Goal: Task Accomplishment & Management: Manage account settings

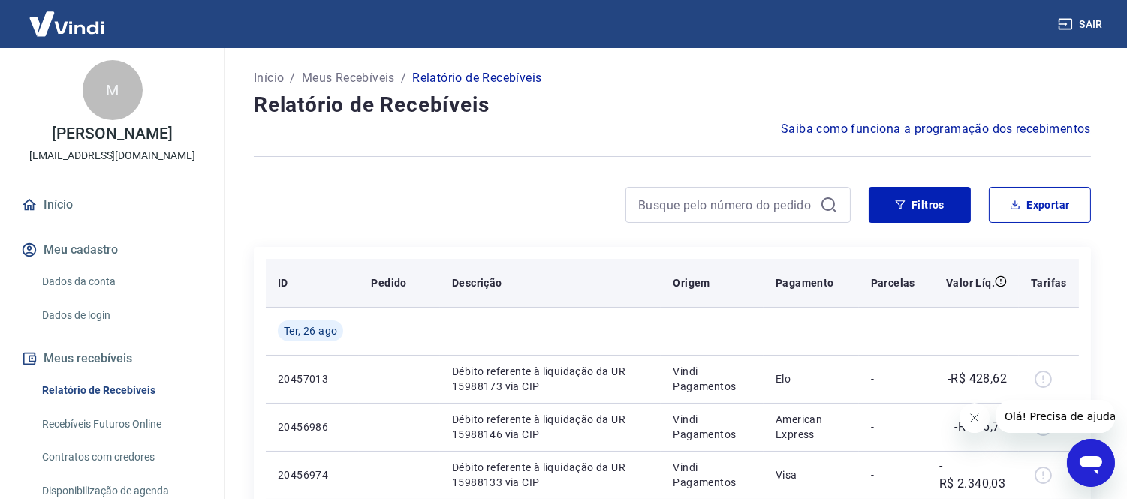
click at [733, 260] on th "Origem" at bounding box center [712, 283] width 103 height 48
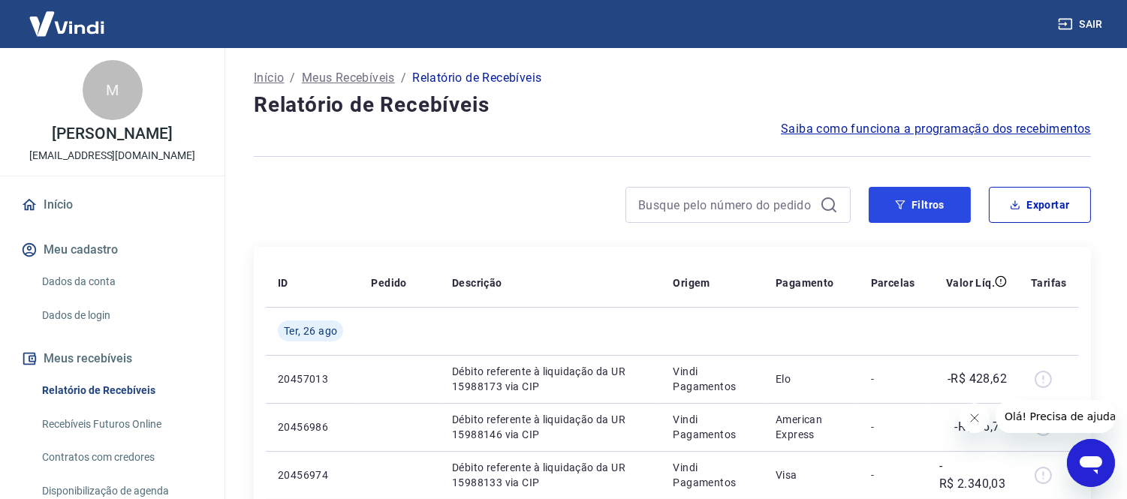
drag, startPoint x: 917, startPoint y: 213, endPoint x: 1121, endPoint y: 302, distance: 222.6
click at [920, 218] on button "Filtros" at bounding box center [920, 205] width 102 height 36
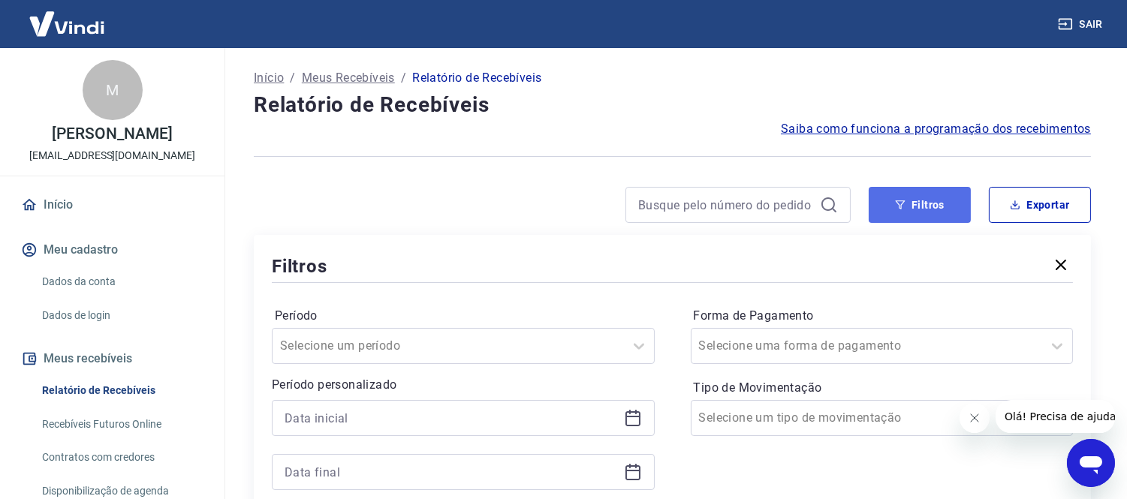
click at [887, 210] on button "Filtros" at bounding box center [920, 205] width 102 height 36
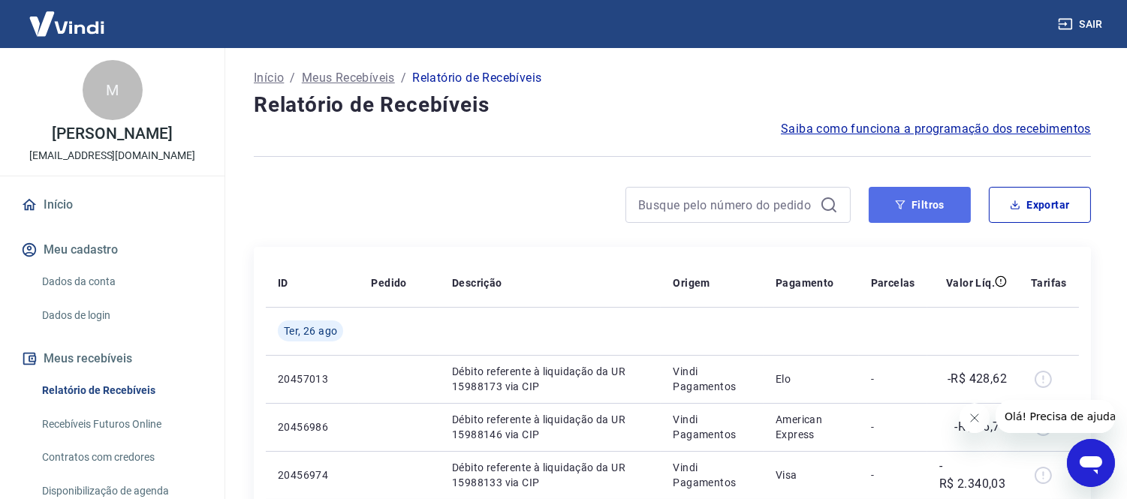
click at [901, 215] on button "Filtros" at bounding box center [920, 205] width 102 height 36
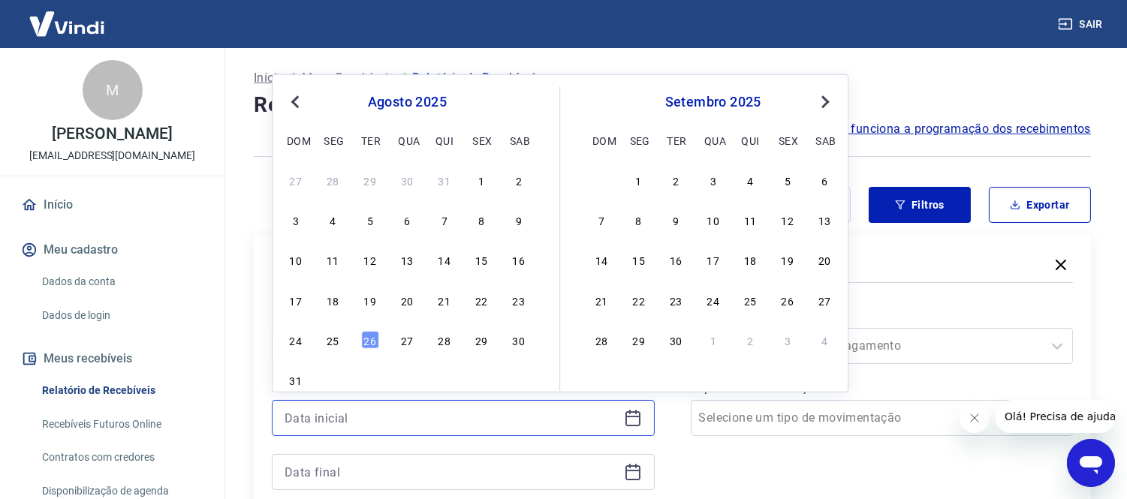
click at [426, 410] on input at bounding box center [450, 418] width 333 height 23
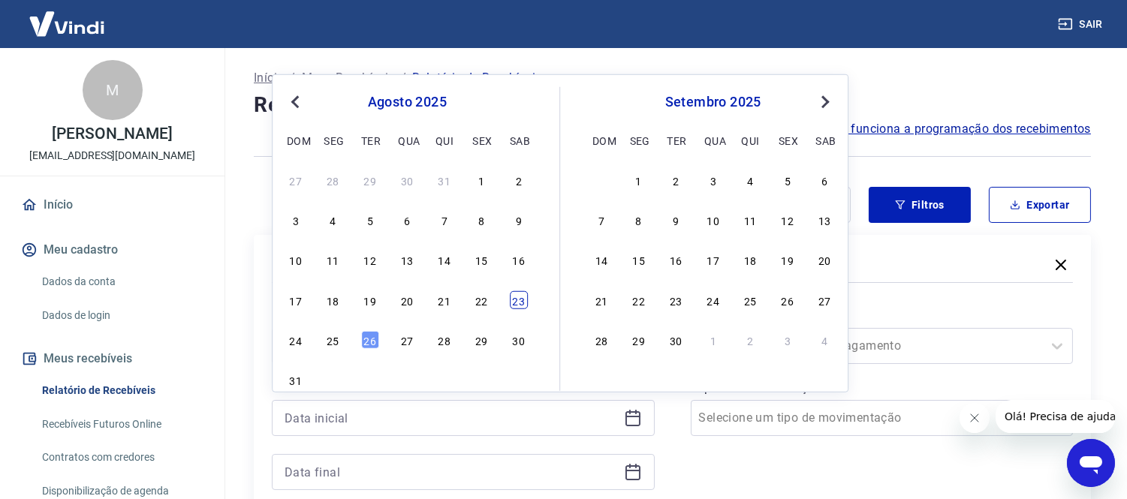
click at [518, 309] on div "23" at bounding box center [519, 300] width 18 height 18
type input "[DATE]"
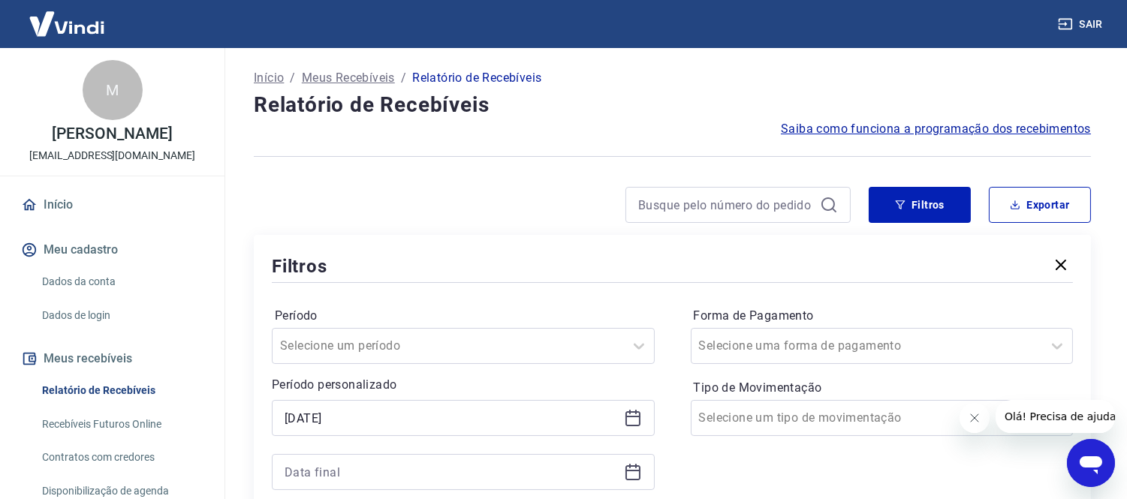
click at [516, 299] on div "Período Selecione um período Período personalizado Selected date: [DATE] [DATE]…" at bounding box center [672, 406] width 801 height 240
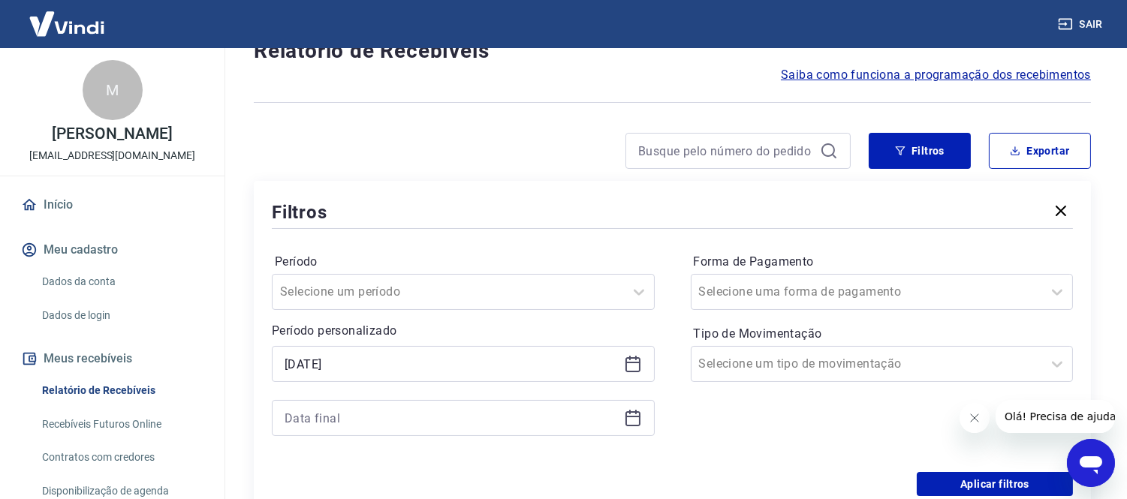
scroll to position [83, 0]
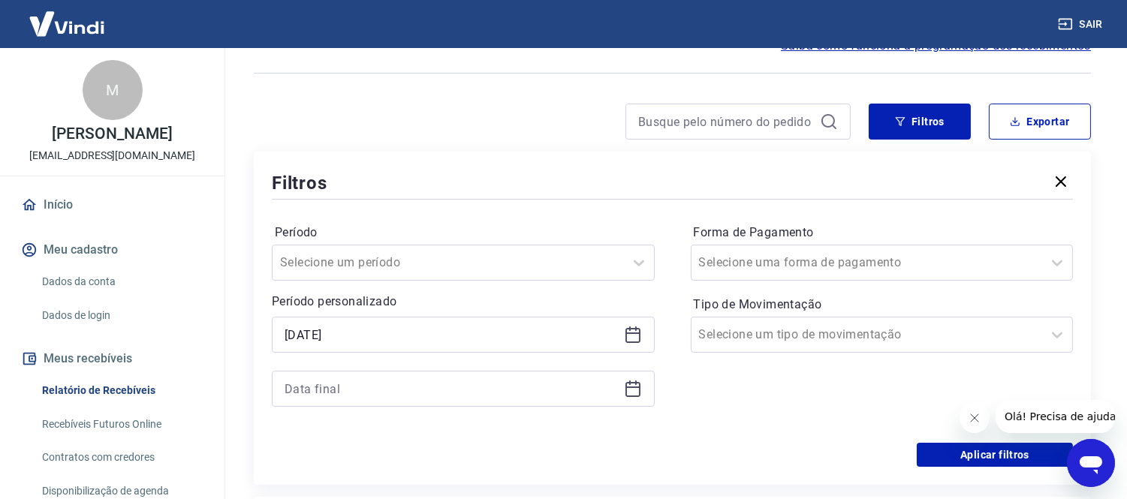
click at [639, 410] on div "Período Selecione um período Período personalizado Selected date: [DATE] [DATE]" at bounding box center [463, 323] width 383 height 204
click at [628, 399] on div at bounding box center [463, 389] width 383 height 36
click at [631, 387] on icon at bounding box center [632, 388] width 15 height 2
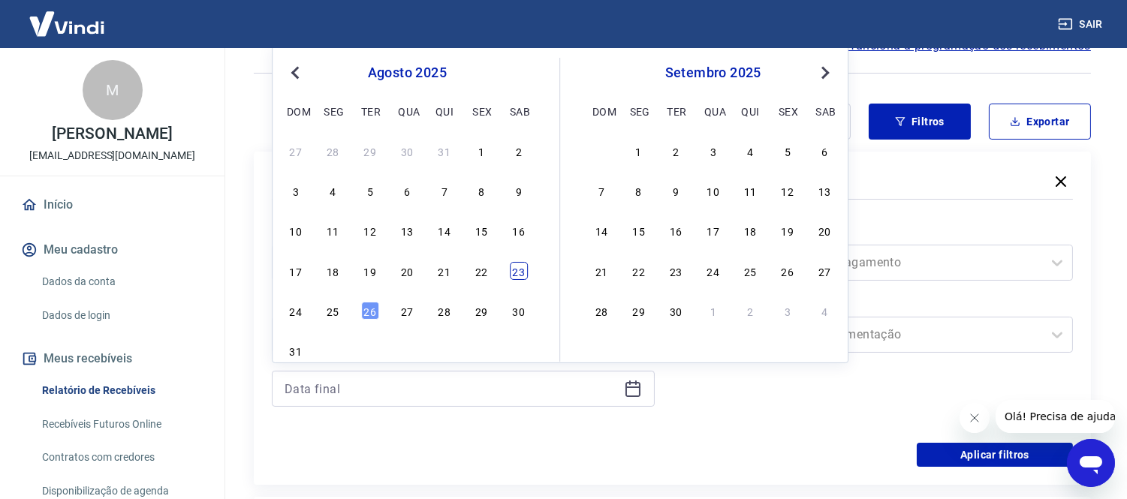
click at [513, 276] on div "23" at bounding box center [519, 271] width 18 height 18
type input "[DATE]"
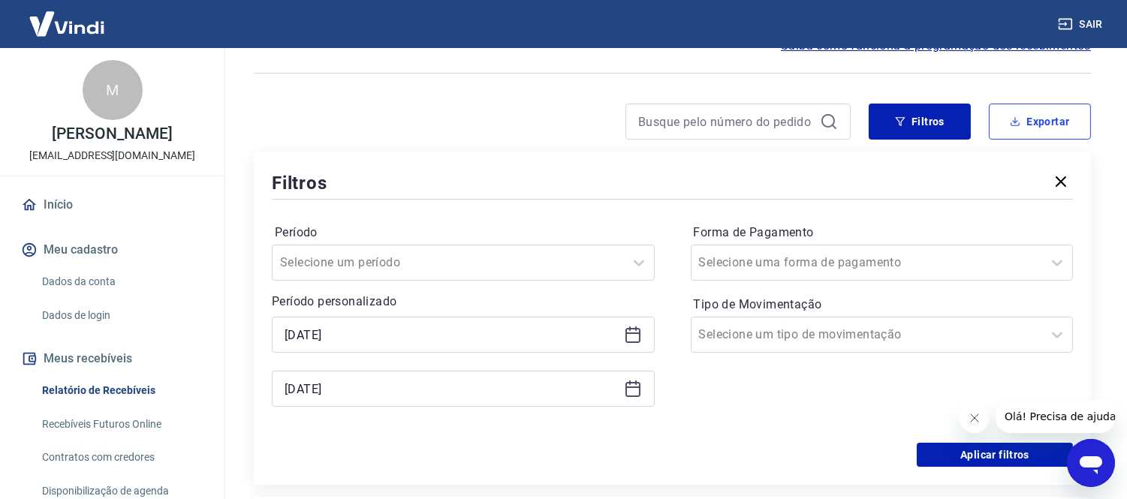
drag, startPoint x: 1032, startPoint y: 120, endPoint x: 925, endPoint y: 289, distance: 200.1
click at [919, 253] on div "Filtros Exportar Filtros Período Selecione um período Período personalizado Sel…" at bounding box center [672, 294] width 837 height 381
click at [949, 449] on button "Aplicar filtros" at bounding box center [995, 455] width 156 height 24
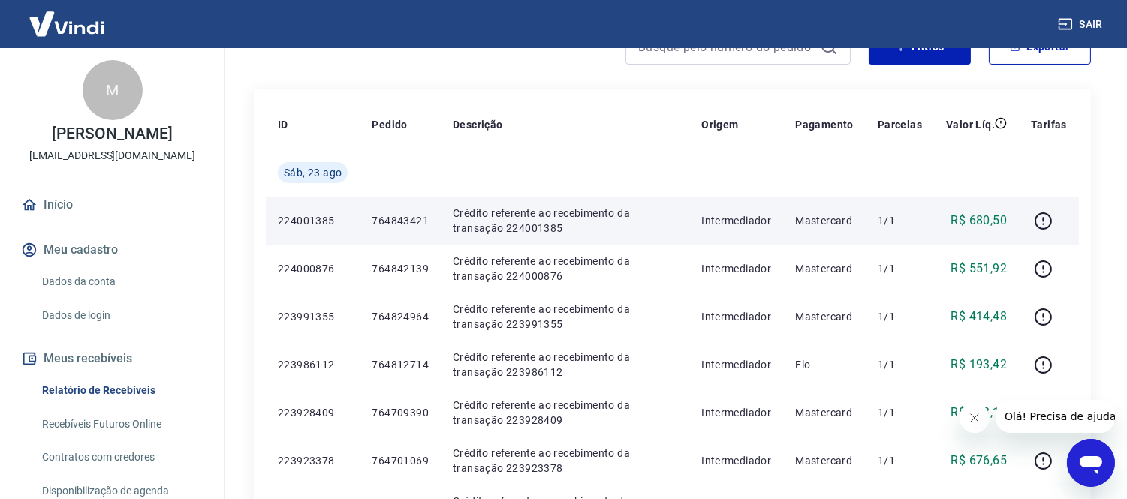
scroll to position [83, 0]
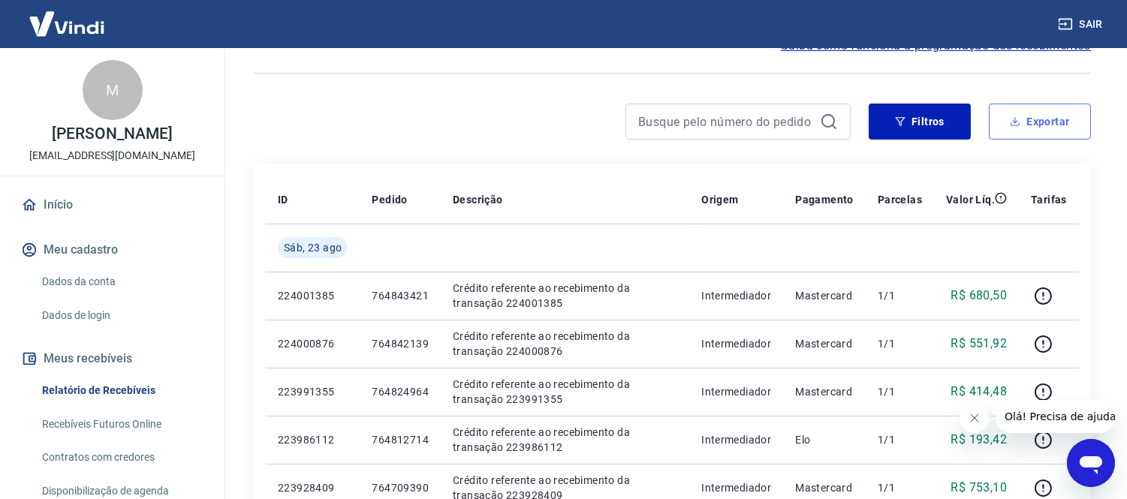
click at [1003, 113] on button "Exportar" at bounding box center [1040, 122] width 102 height 36
type input "[DATE]"
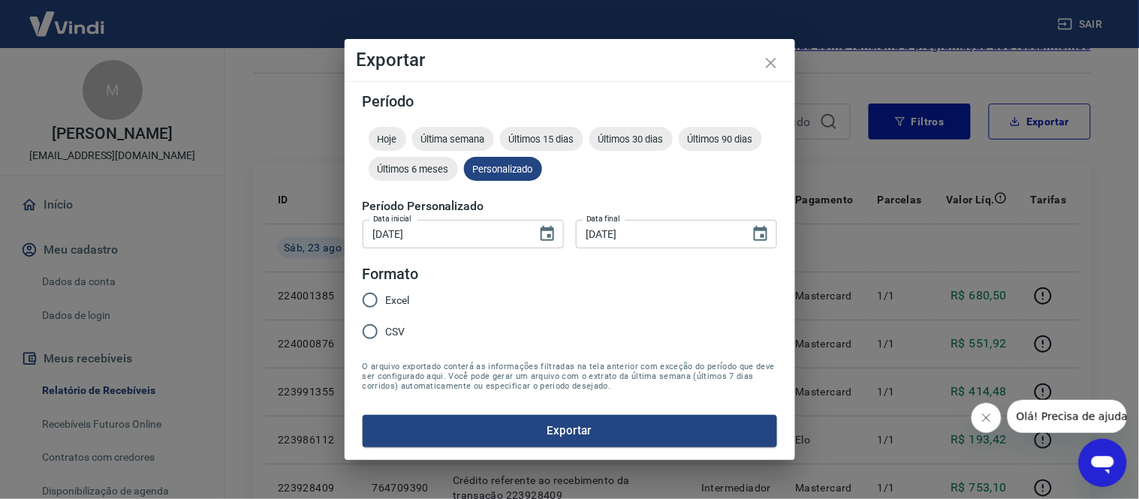
click at [369, 284] on input "Excel" at bounding box center [370, 300] width 32 height 32
radio input "true"
click at [374, 297] on input "Excel" at bounding box center [370, 300] width 32 height 32
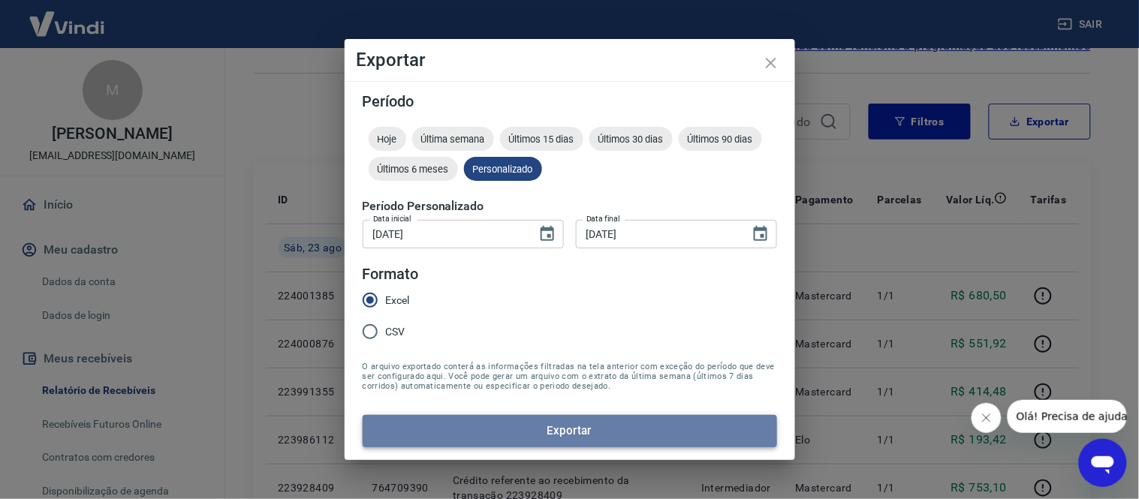
click at [536, 434] on button "Exportar" at bounding box center [570, 431] width 414 height 32
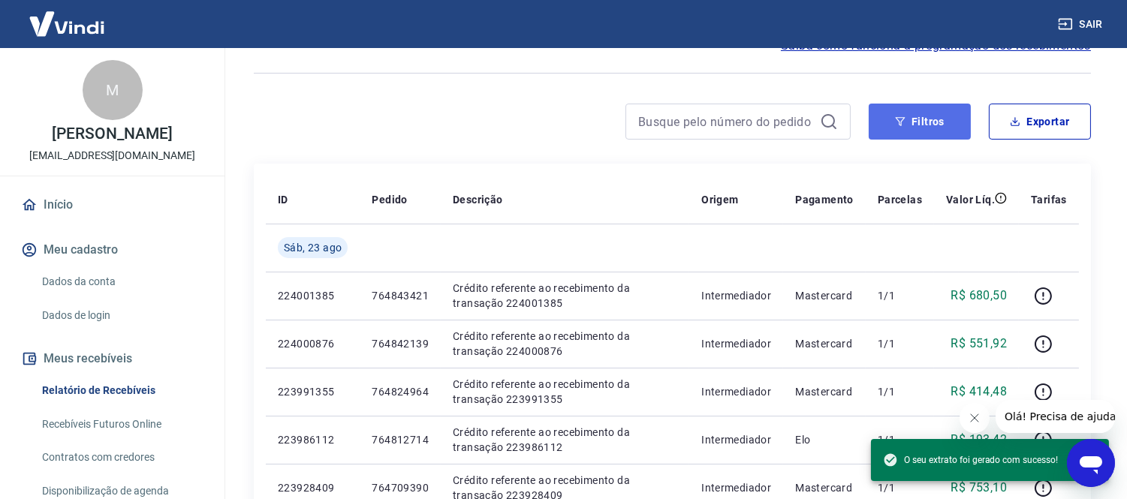
click at [917, 119] on button "Filtros" at bounding box center [920, 122] width 102 height 36
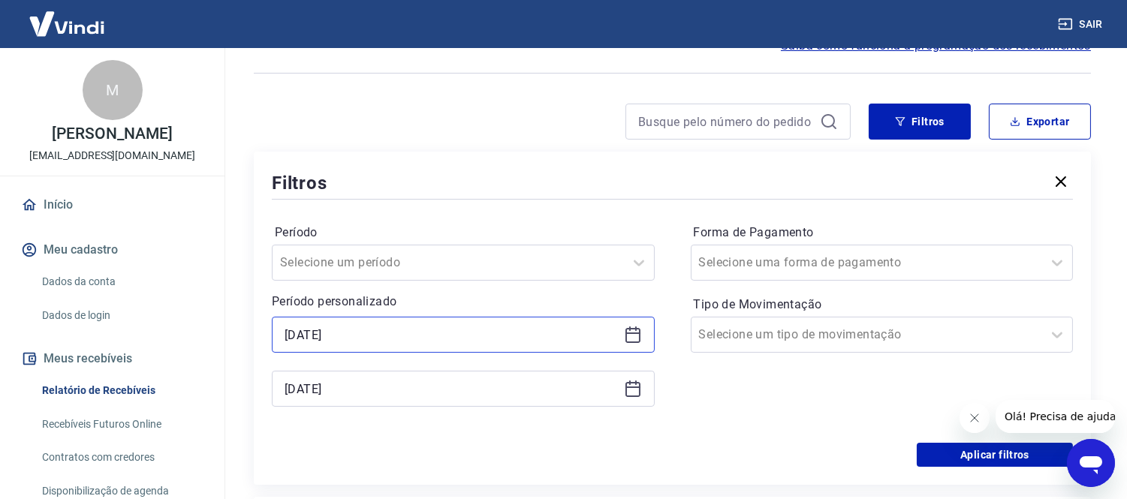
click at [438, 336] on input "[DATE]" at bounding box center [450, 335] width 333 height 23
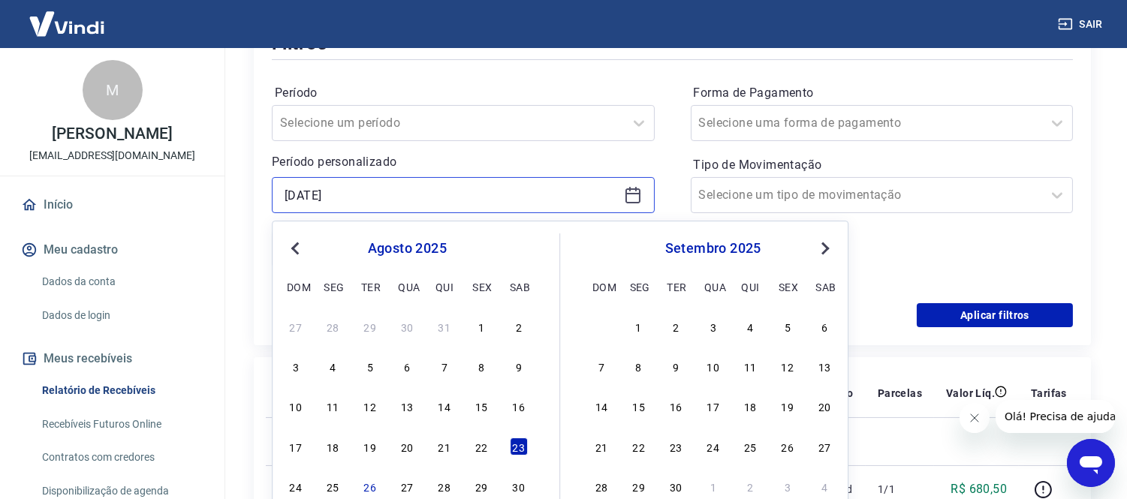
scroll to position [250, 0]
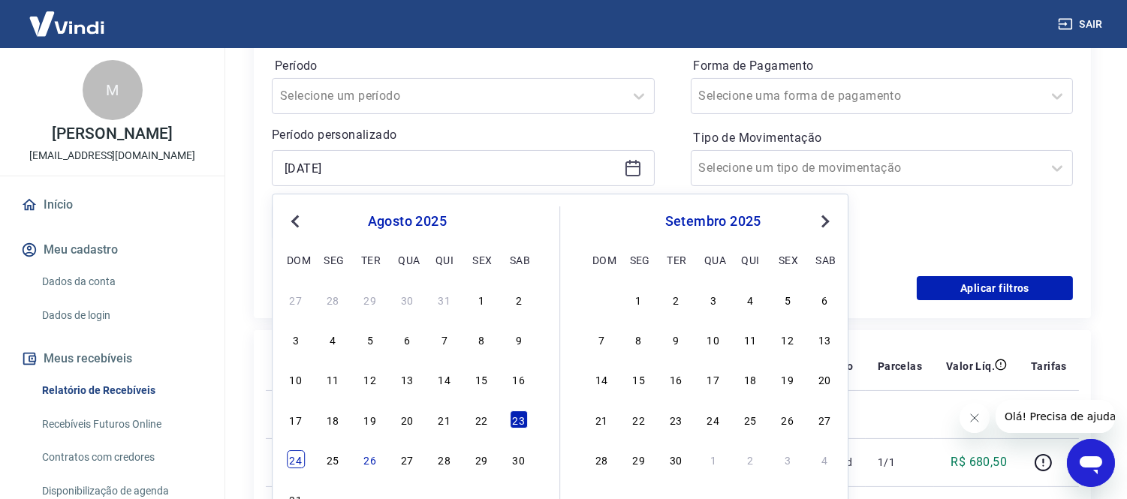
click at [288, 464] on div "24" at bounding box center [296, 459] width 18 height 18
type input "[DATE]"
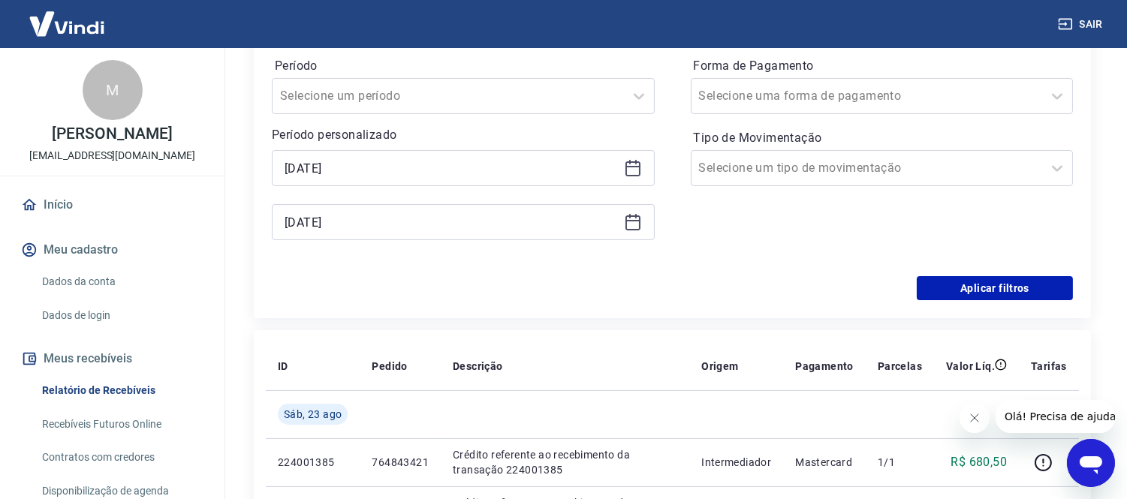
click at [620, 220] on div "[DATE]" at bounding box center [463, 222] width 383 height 36
click at [628, 221] on icon at bounding box center [632, 221] width 15 height 2
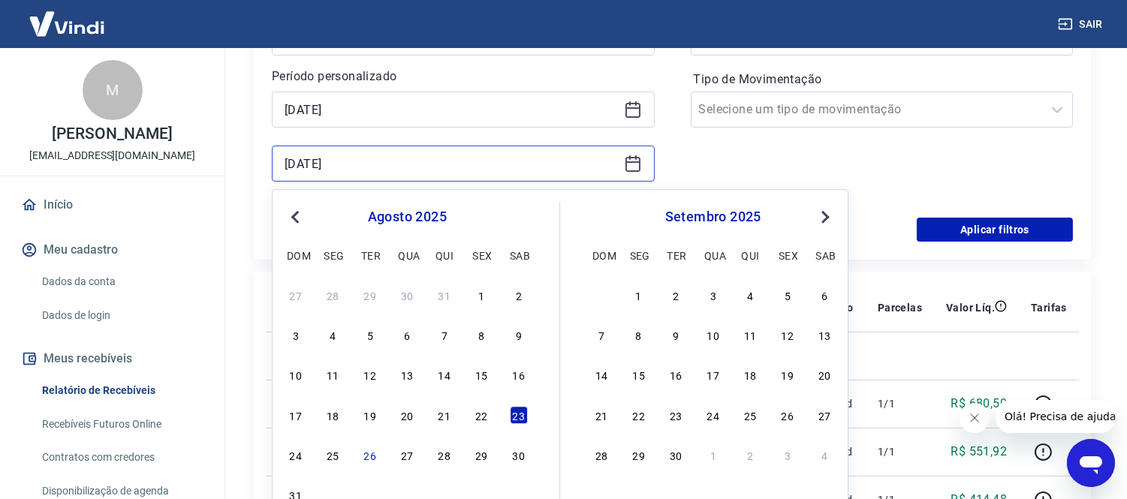
scroll to position [333, 0]
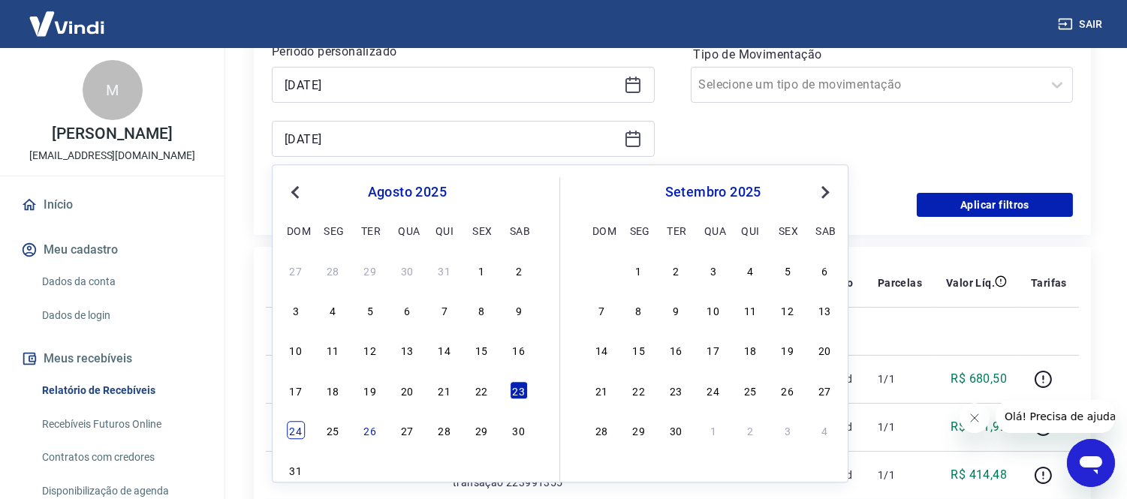
click at [303, 430] on div "24" at bounding box center [296, 430] width 18 height 18
type input "[DATE]"
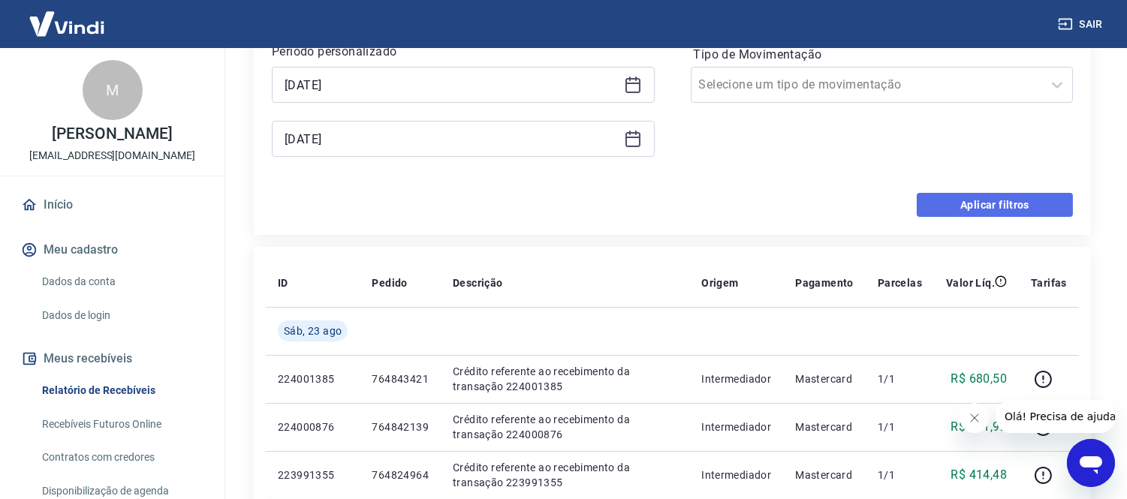
click at [989, 213] on button "Aplicar filtros" at bounding box center [995, 205] width 156 height 24
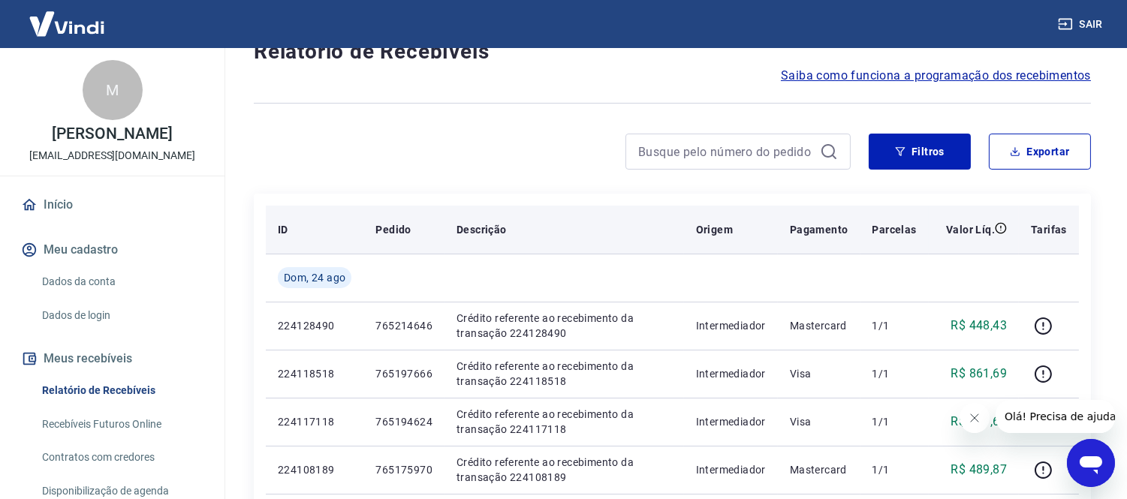
scroll to position [83, 0]
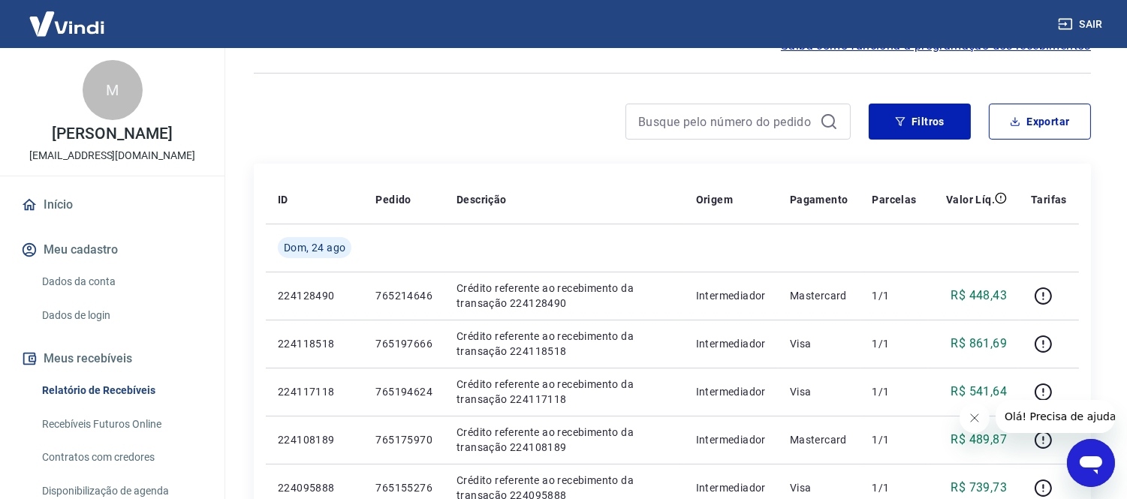
click at [971, 426] on button "Fechar mensagem da empresa" at bounding box center [974, 417] width 30 height 30
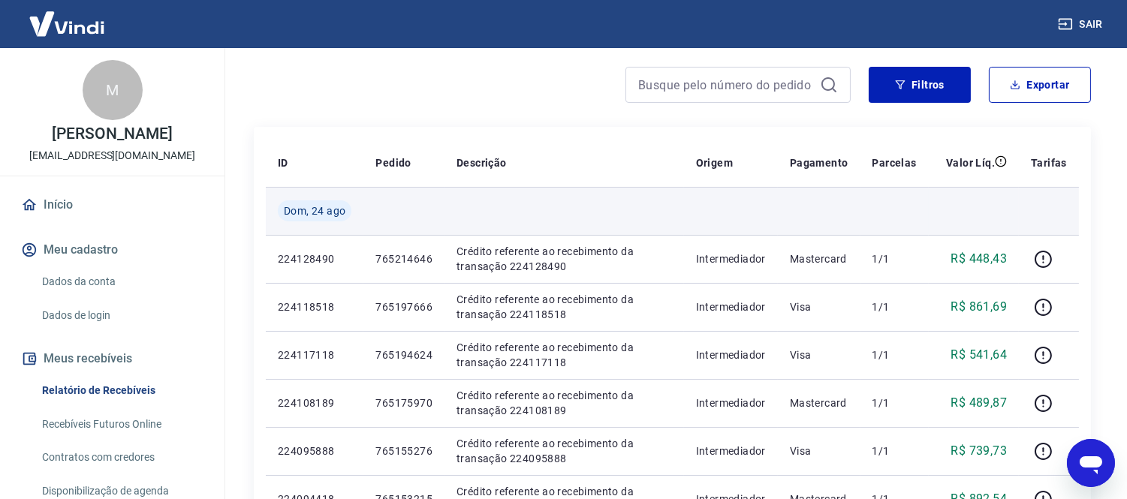
scroll to position [0, 0]
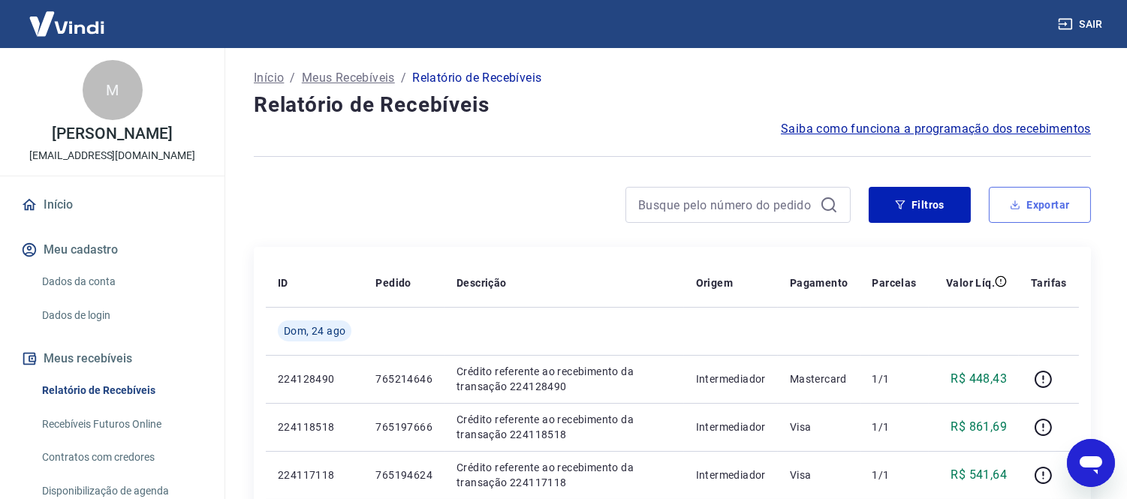
click at [1025, 213] on button "Exportar" at bounding box center [1040, 205] width 102 height 36
type input "[DATE]"
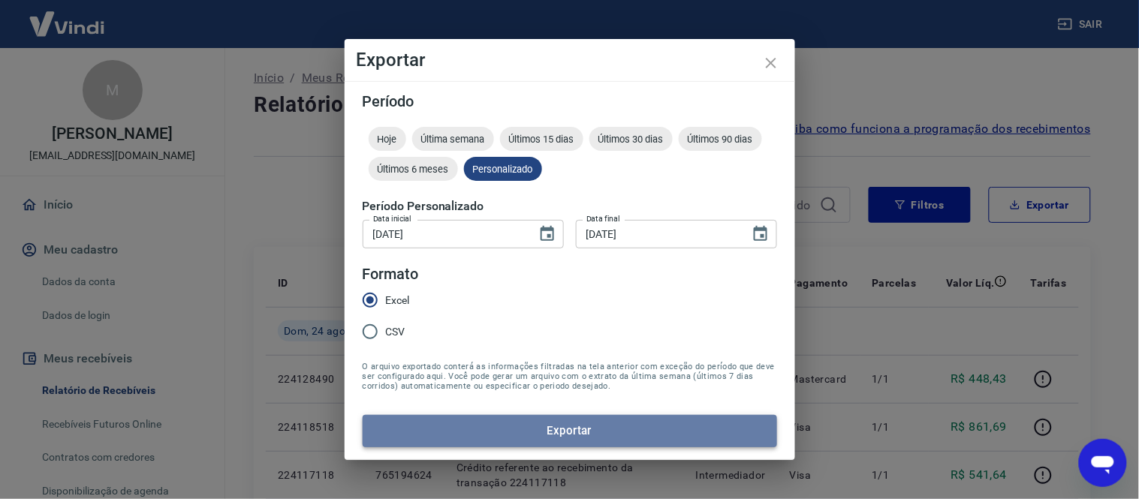
click at [587, 433] on button "Exportar" at bounding box center [570, 431] width 414 height 32
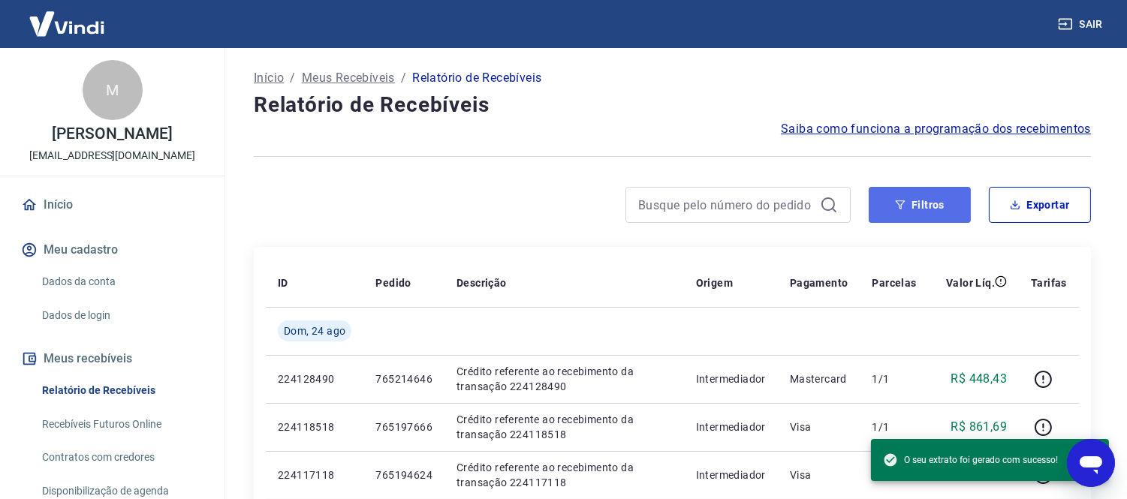
drag, startPoint x: 901, startPoint y: 206, endPoint x: 880, endPoint y: 215, distance: 22.9
click at [904, 204] on icon "button" at bounding box center [900, 205] width 11 height 11
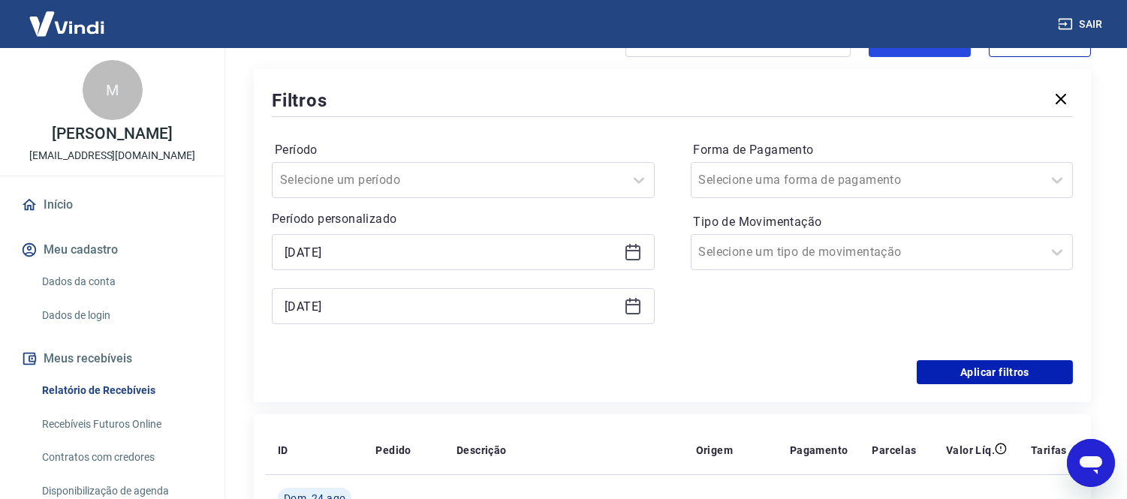
scroll to position [167, 0]
click at [614, 239] on div "[DATE]" at bounding box center [463, 251] width 383 height 36
click at [636, 248] on icon at bounding box center [633, 251] width 18 height 18
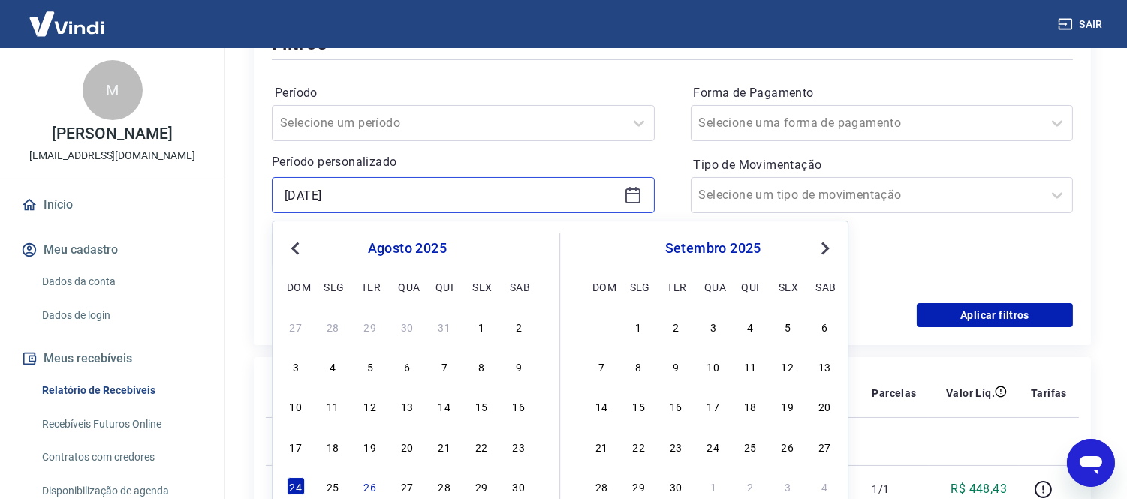
scroll to position [333, 0]
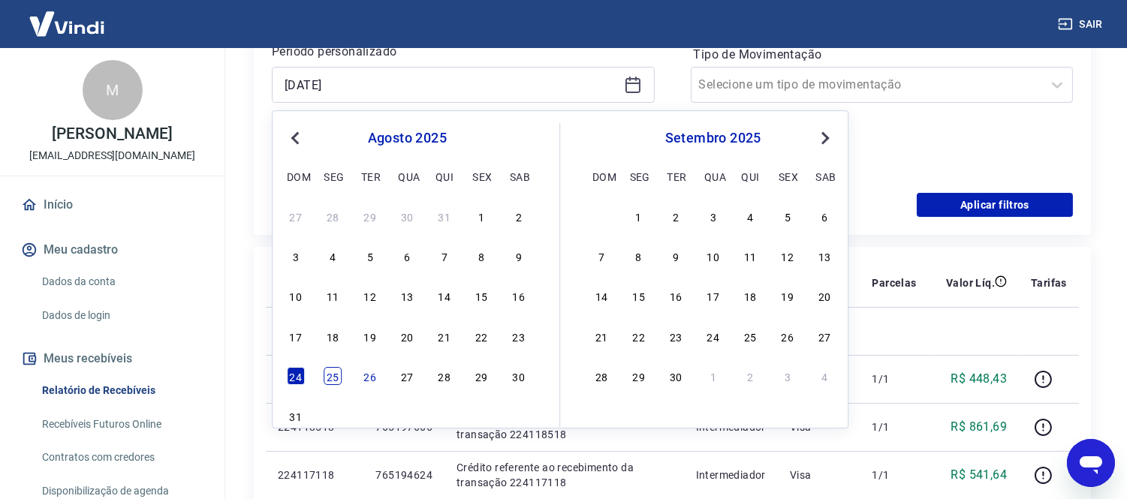
click at [340, 373] on div "25" at bounding box center [333, 376] width 18 height 18
type input "[DATE]"
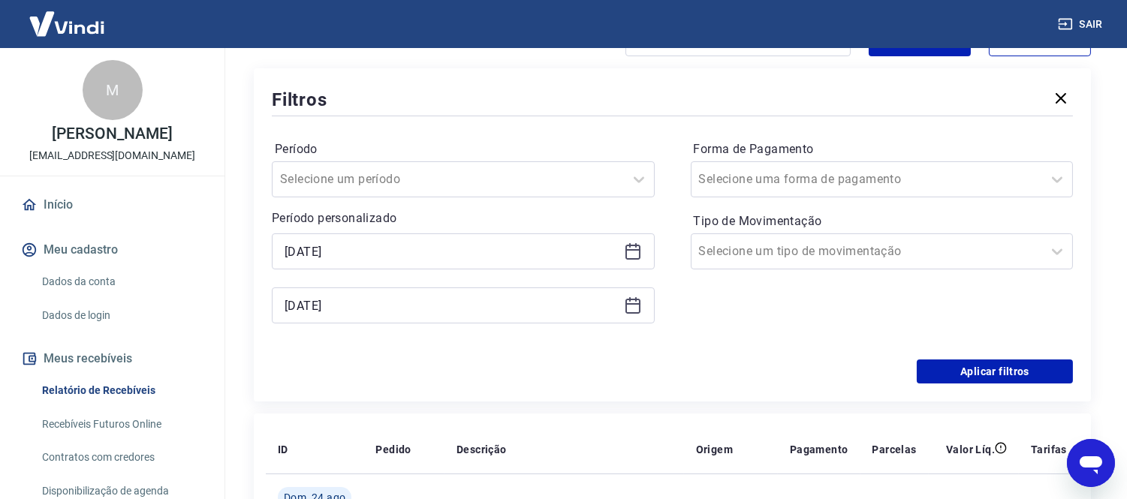
click at [631, 311] on icon at bounding box center [633, 306] width 18 height 18
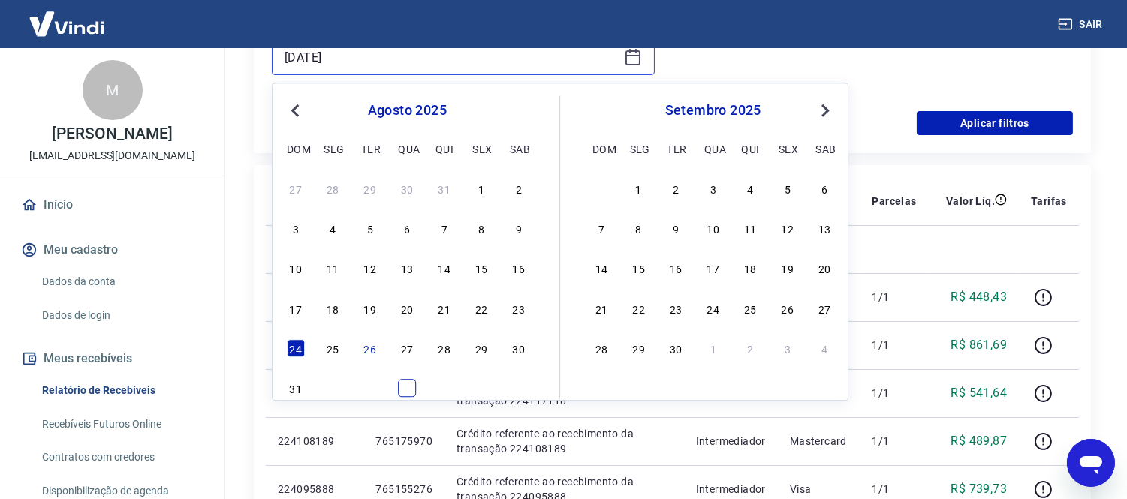
scroll to position [417, 0]
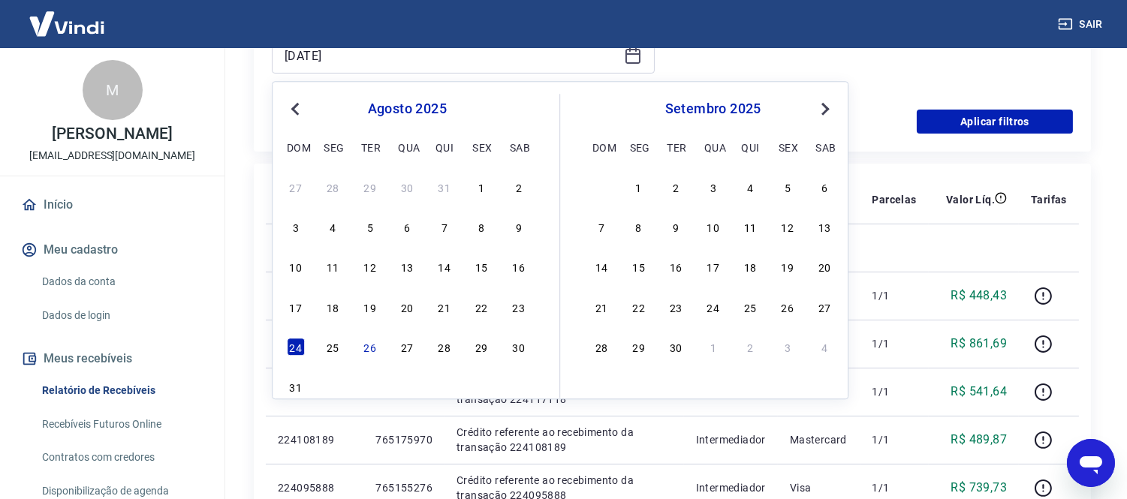
click at [342, 349] on div "24 25 26 27 28 29 30" at bounding box center [406, 347] width 245 height 22
click at [334, 349] on div "25" at bounding box center [333, 347] width 18 height 18
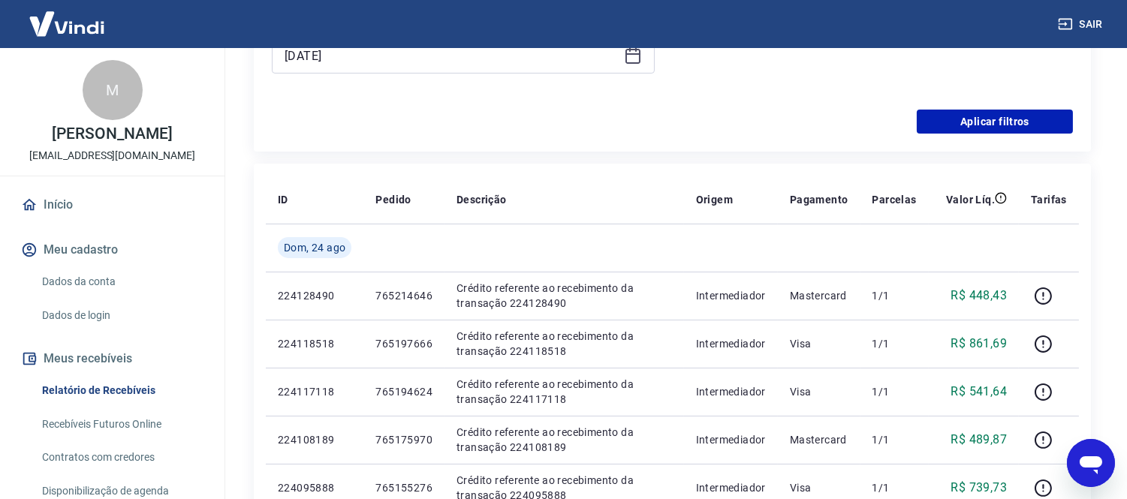
type input "[DATE]"
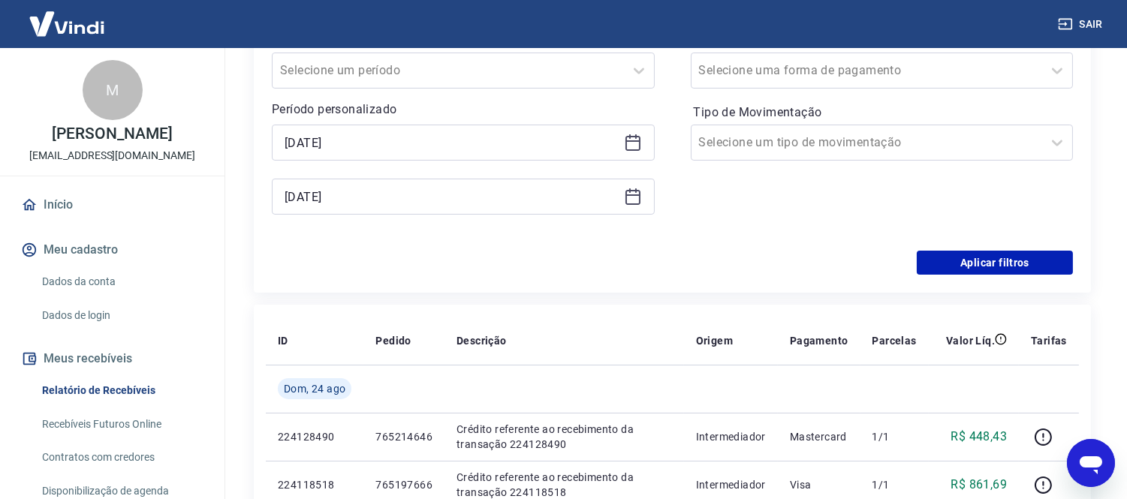
scroll to position [250, 0]
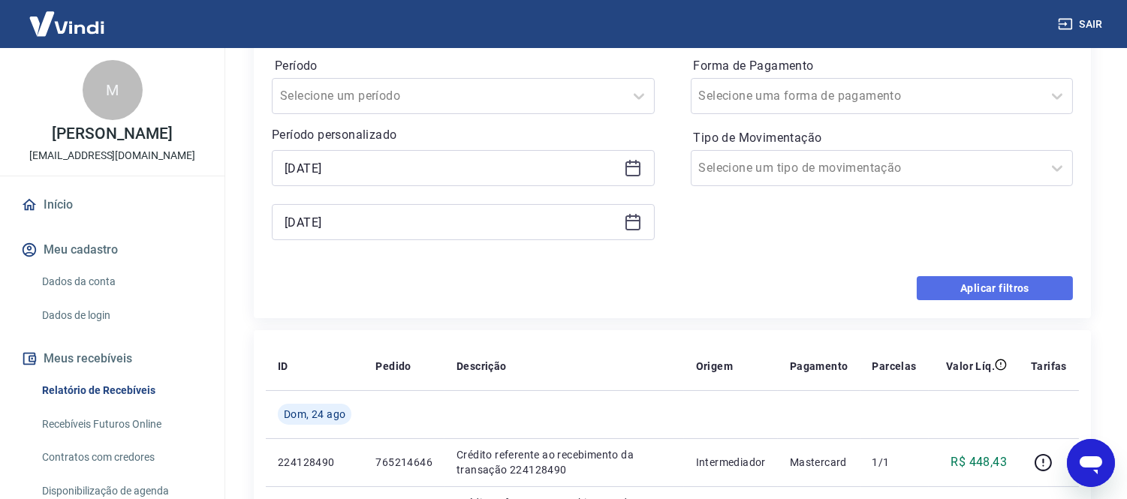
click at [947, 294] on button "Aplicar filtros" at bounding box center [995, 288] width 156 height 24
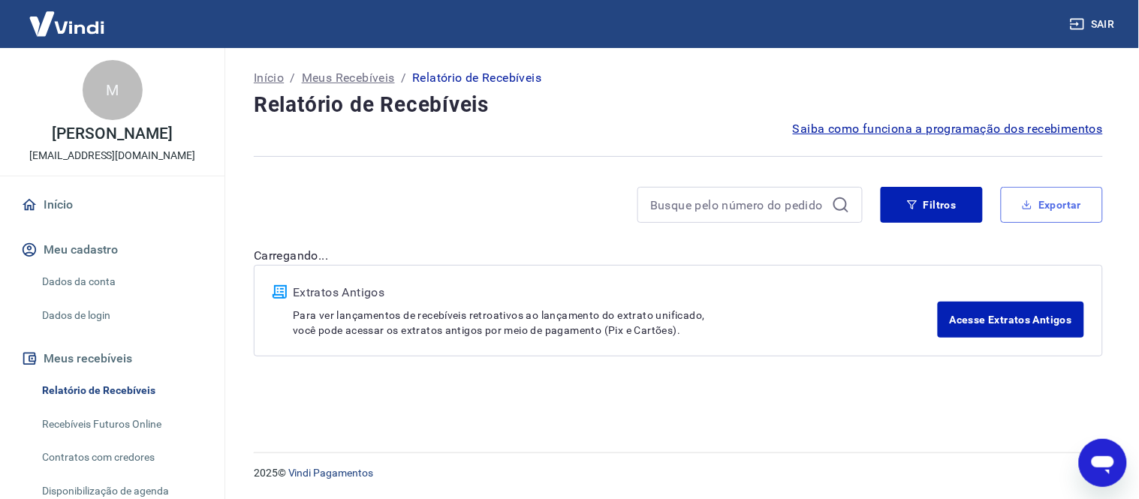
click at [1041, 207] on button "Exportar" at bounding box center [1052, 205] width 102 height 36
type input "[DATE]"
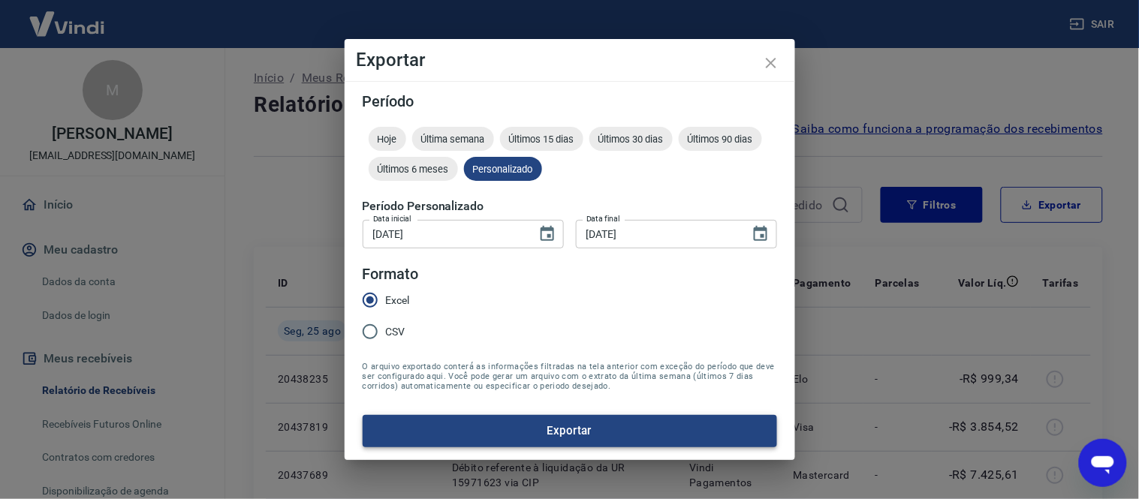
click at [531, 436] on button "Exportar" at bounding box center [570, 431] width 414 height 32
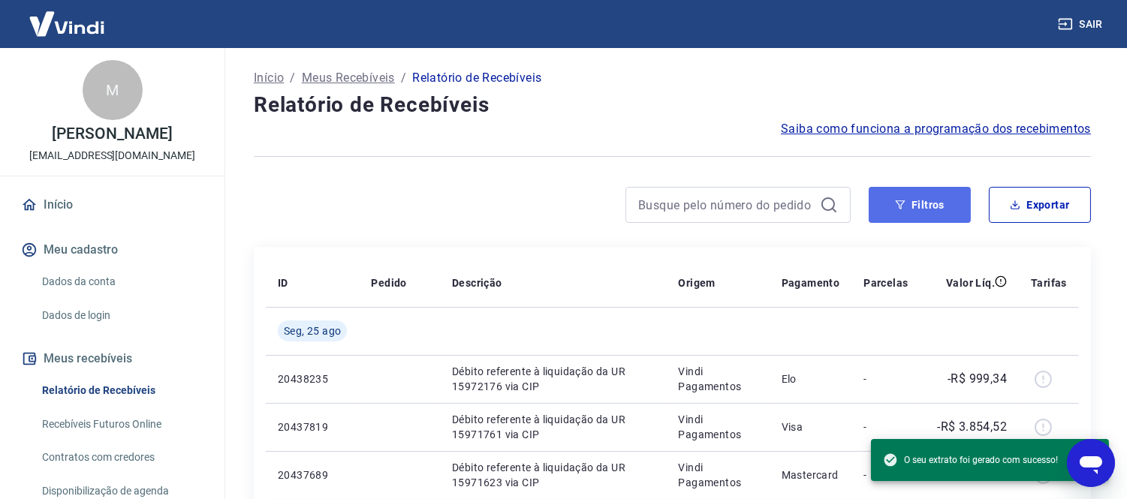
click at [901, 207] on icon "button" at bounding box center [900, 205] width 11 height 11
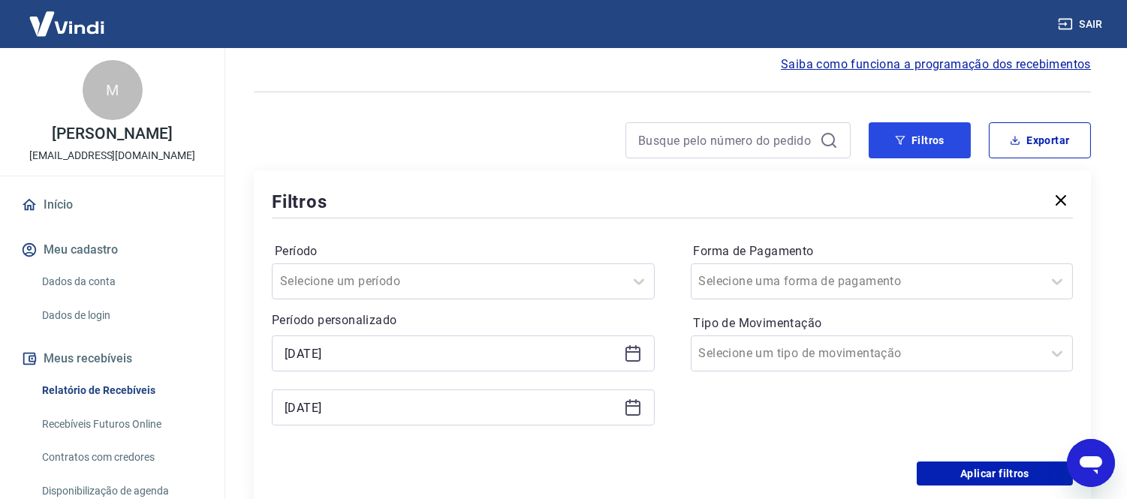
scroll to position [167, 0]
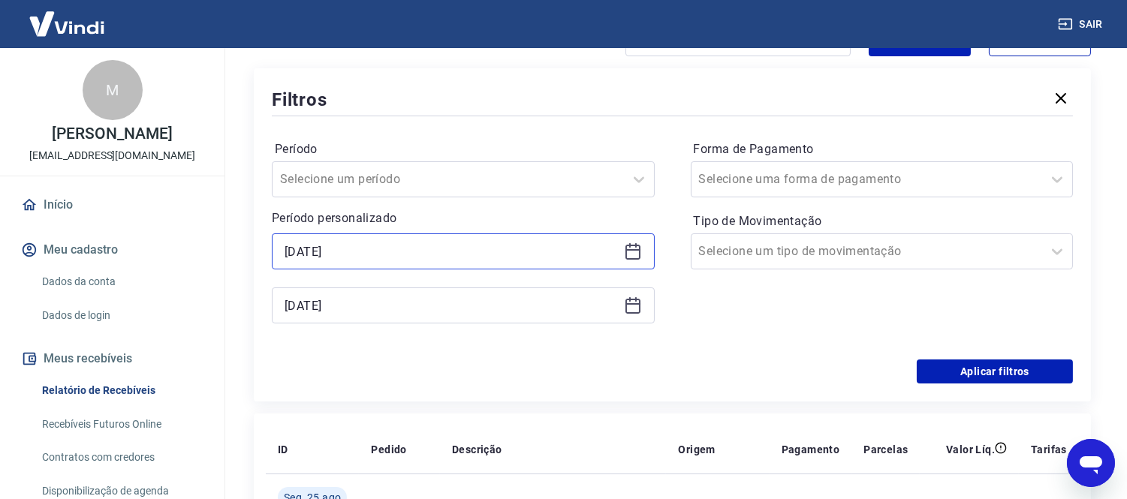
click at [534, 261] on input "[DATE]" at bounding box center [450, 251] width 333 height 23
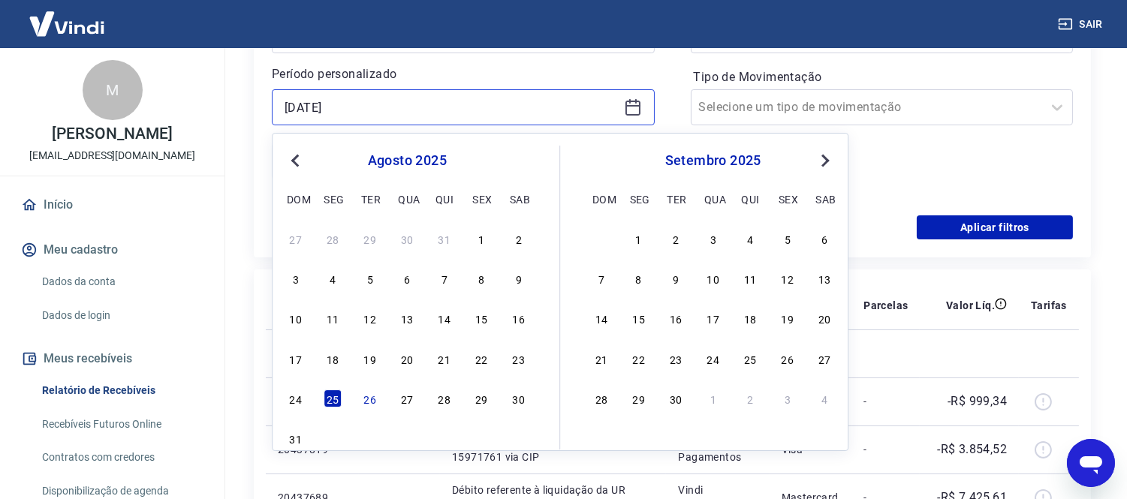
scroll to position [417, 0]
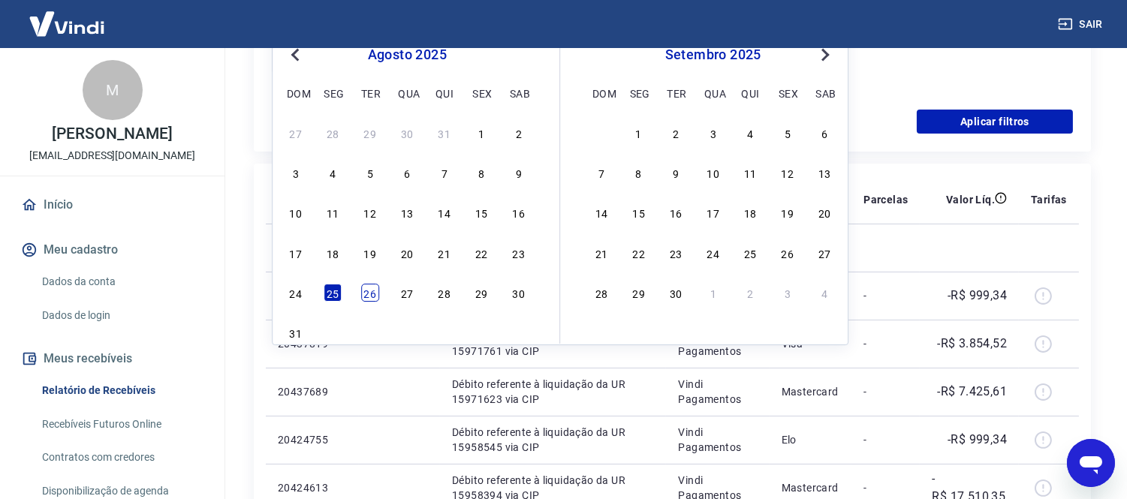
click at [374, 299] on div "26" at bounding box center [370, 293] width 18 height 18
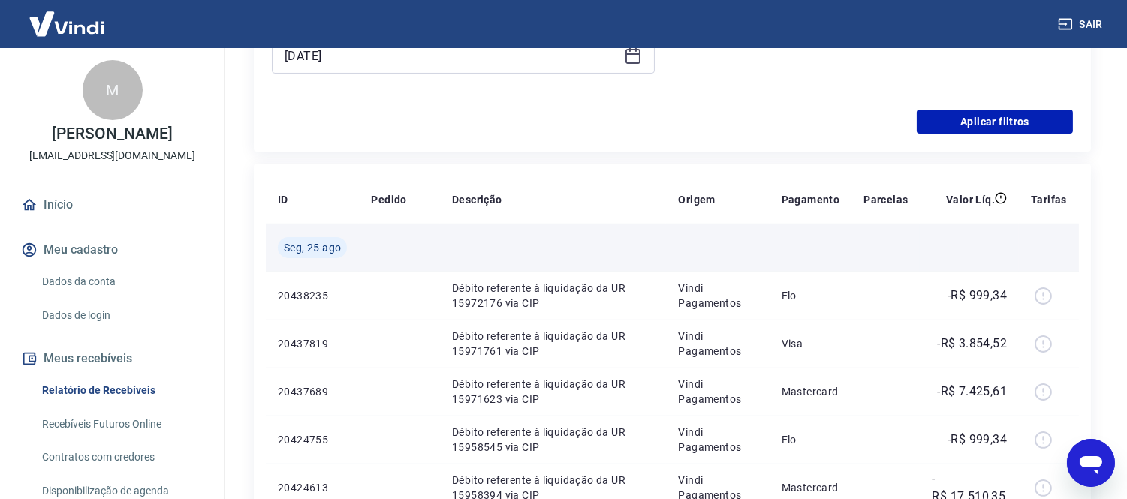
type input "[DATE]"
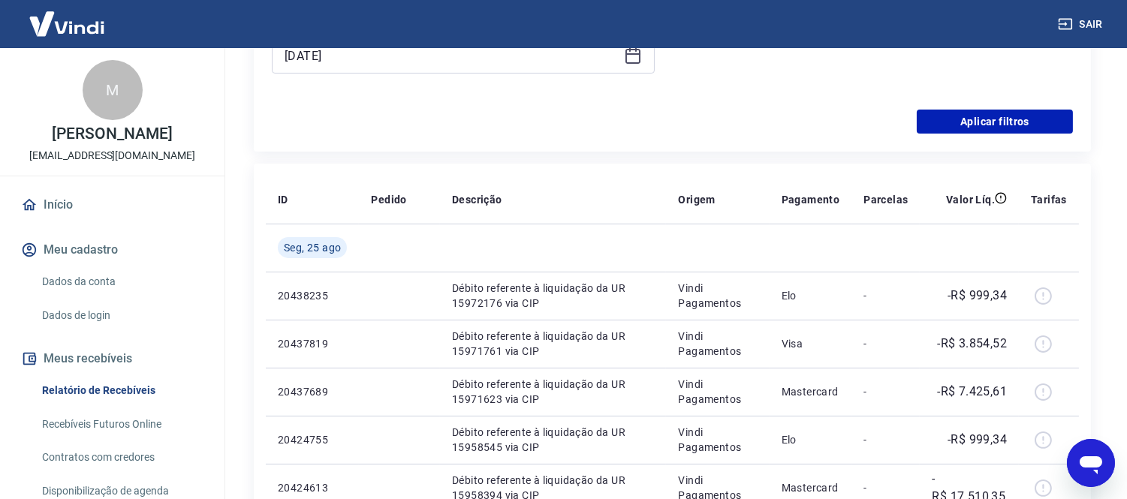
click at [634, 64] on icon at bounding box center [633, 56] width 18 height 18
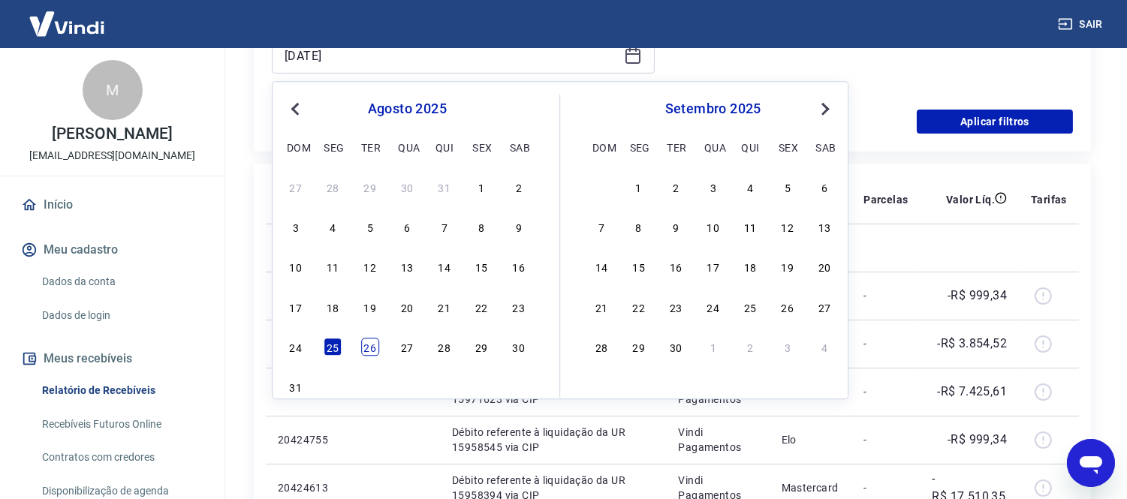
click at [368, 356] on div "26" at bounding box center [370, 347] width 18 height 18
type input "[DATE]"
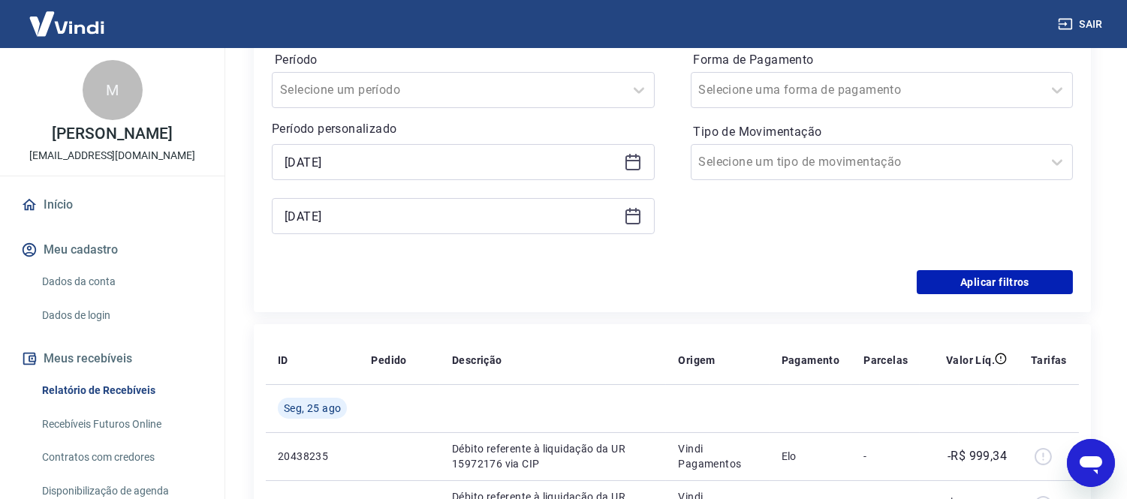
scroll to position [250, 0]
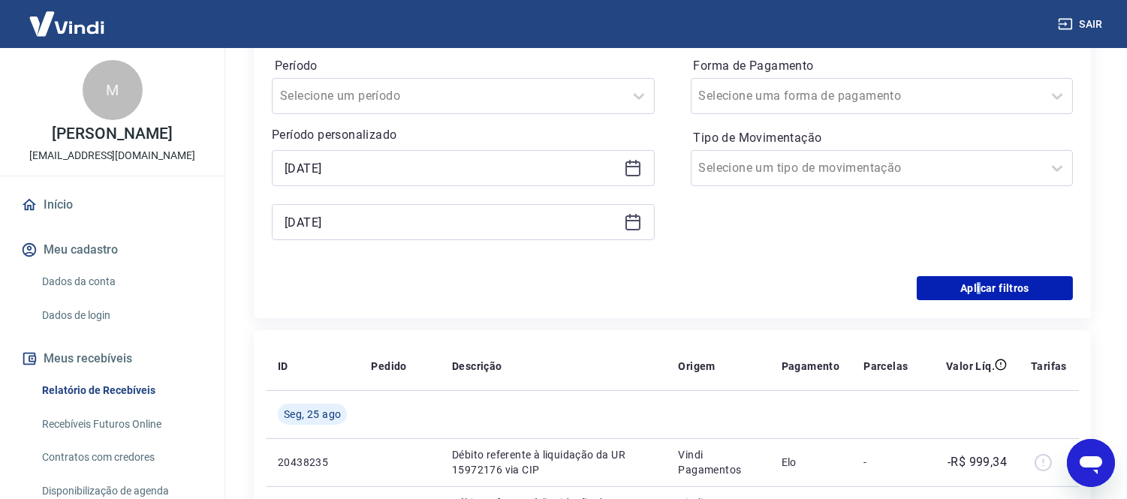
click at [977, 312] on div "Filtros Período Selecione um período Período personalizado Selected date: [DATE…" at bounding box center [672, 151] width 837 height 333
click at [971, 289] on button "Aplicar filtros" at bounding box center [995, 288] width 156 height 24
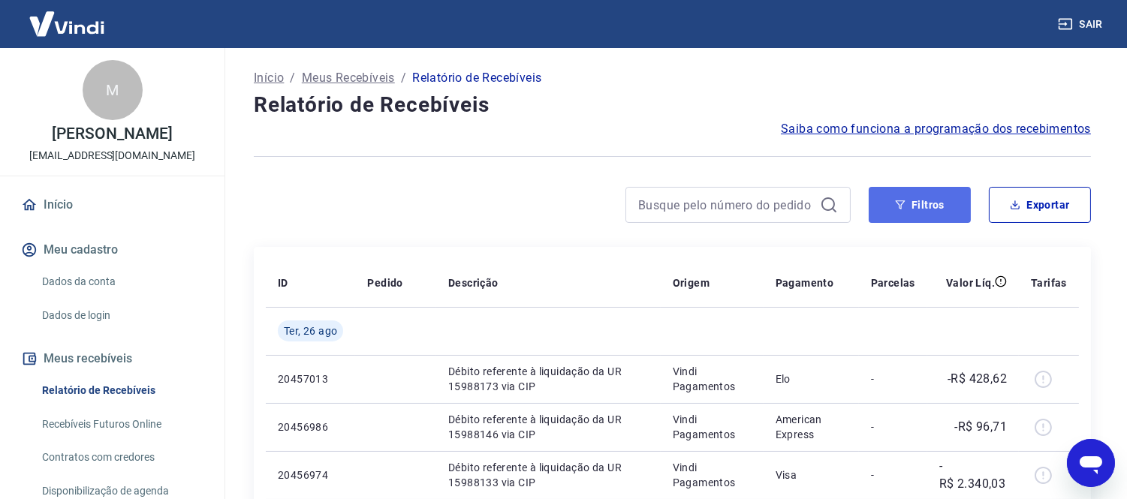
click at [958, 207] on button "Filtros" at bounding box center [920, 205] width 102 height 36
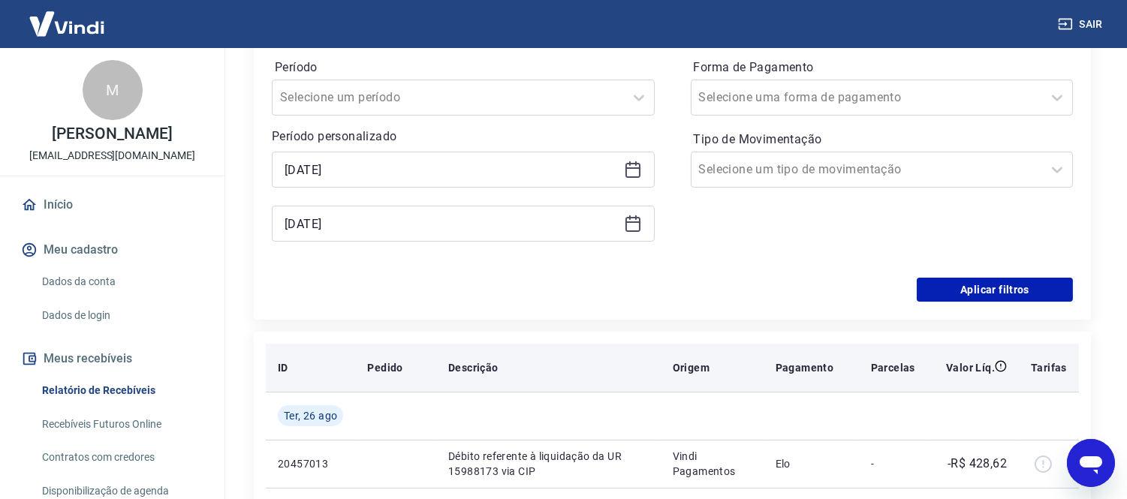
scroll to position [250, 0]
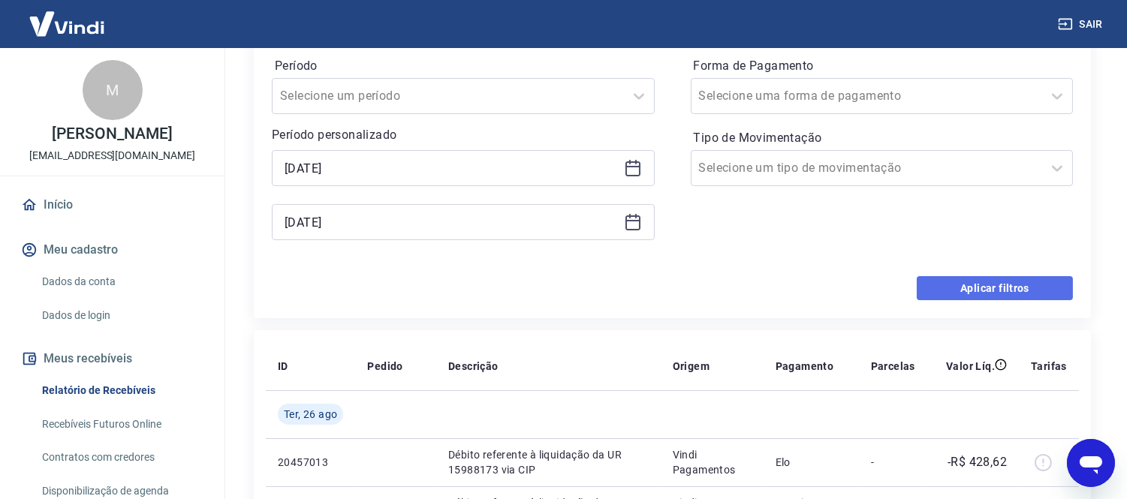
click at [962, 294] on button "Aplicar filtros" at bounding box center [995, 288] width 156 height 24
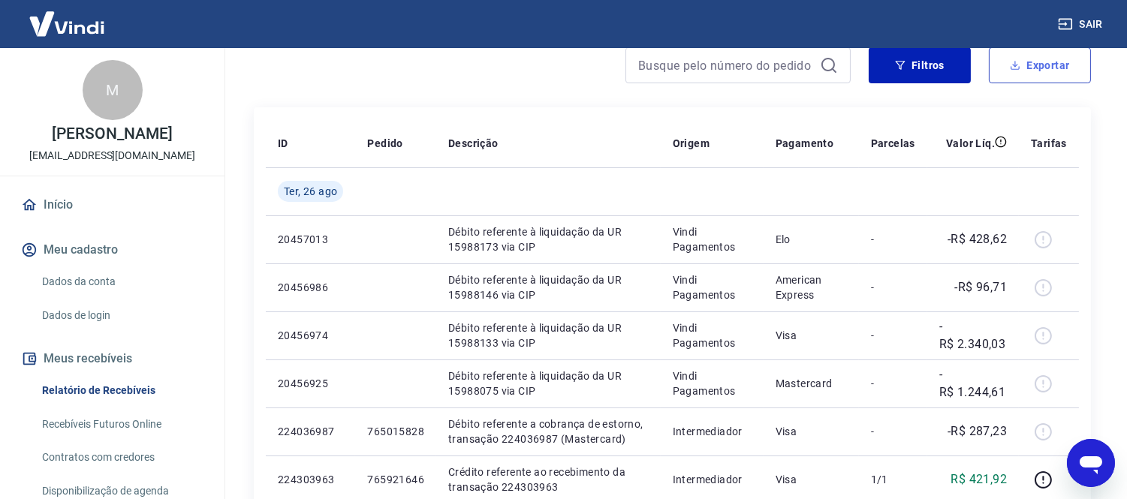
scroll to position [0, 0]
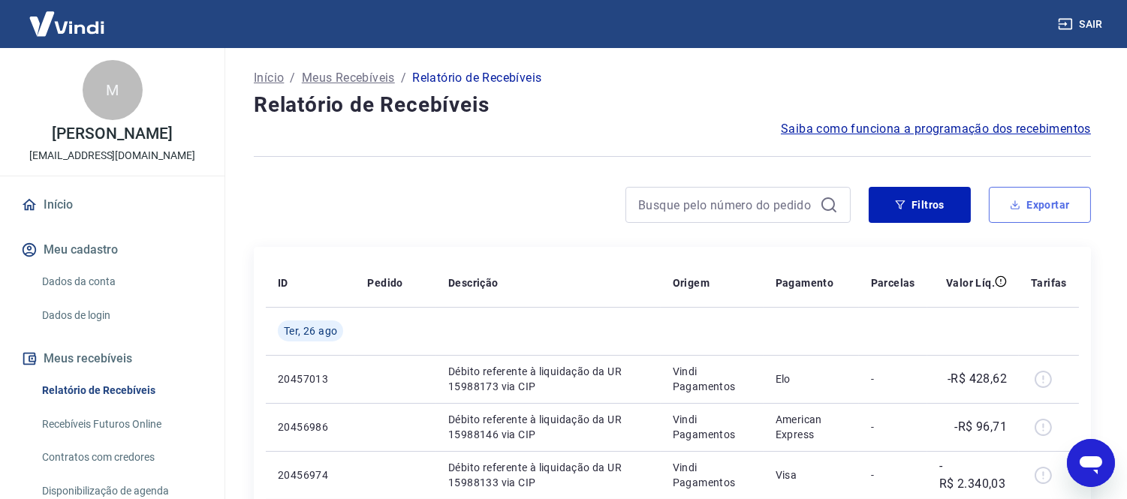
click at [1016, 206] on icon "button" at bounding box center [1015, 204] width 5 height 3
type input "[DATE]"
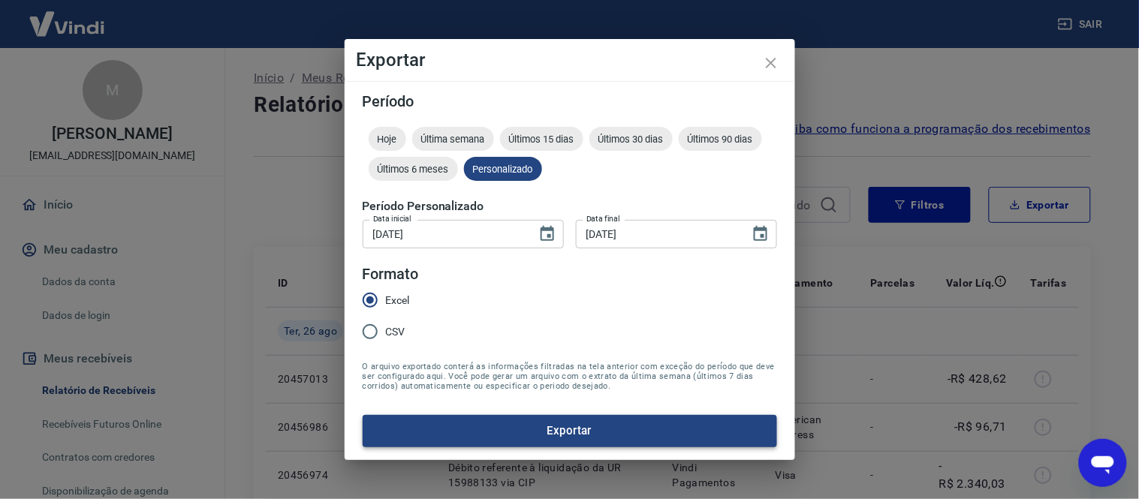
click at [537, 429] on button "Exportar" at bounding box center [570, 431] width 414 height 32
